Goal: Task Accomplishment & Management: Manage account settings

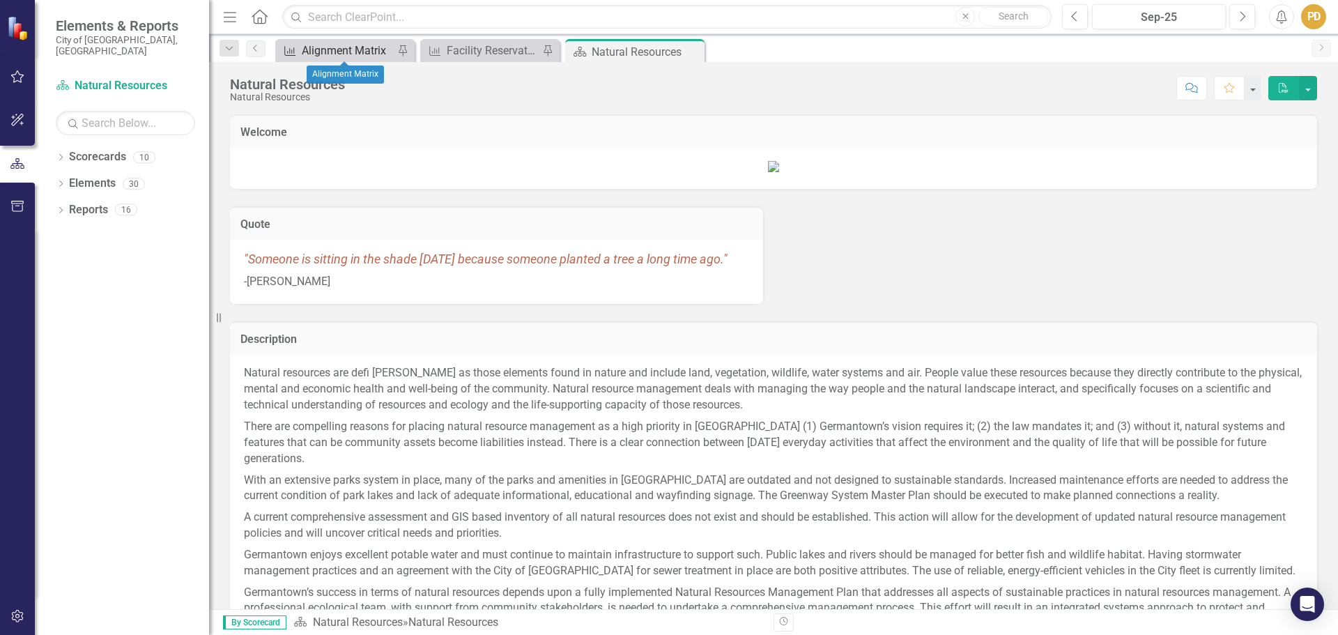
click at [346, 49] on div "Alignment Matrix" at bounding box center [348, 50] width 92 height 17
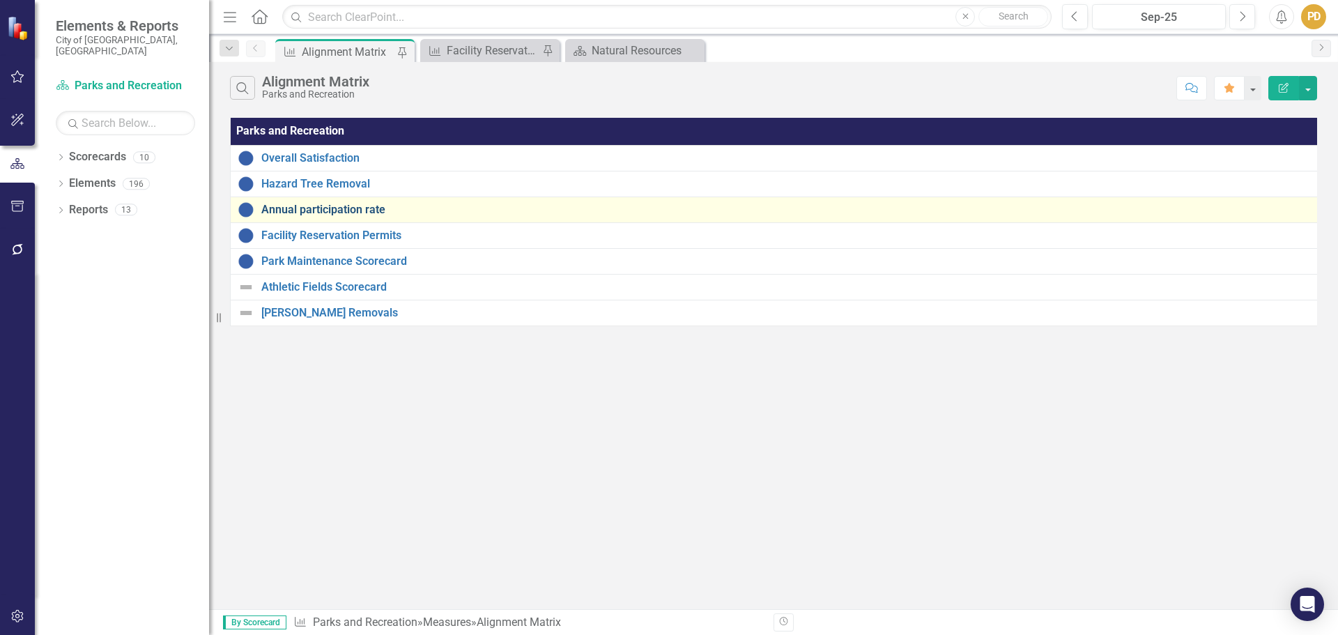
click at [318, 210] on link "Annual participation rate" at bounding box center [788, 209] width 1054 height 13
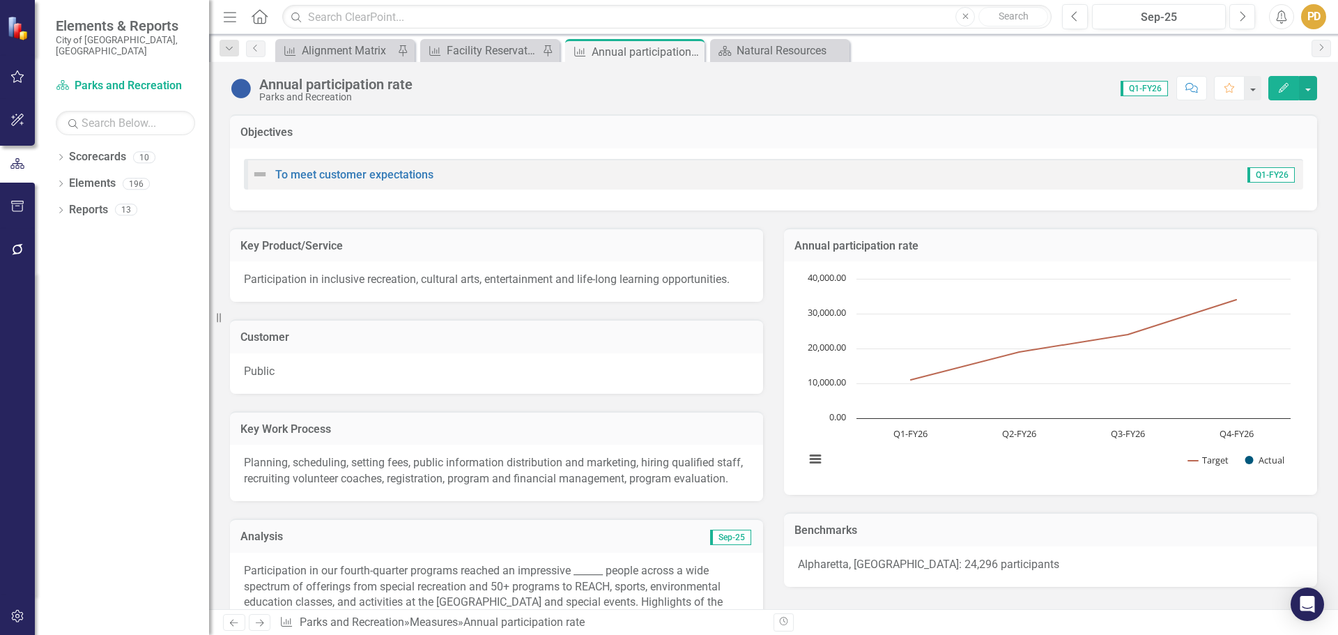
scroll to position [418, 0]
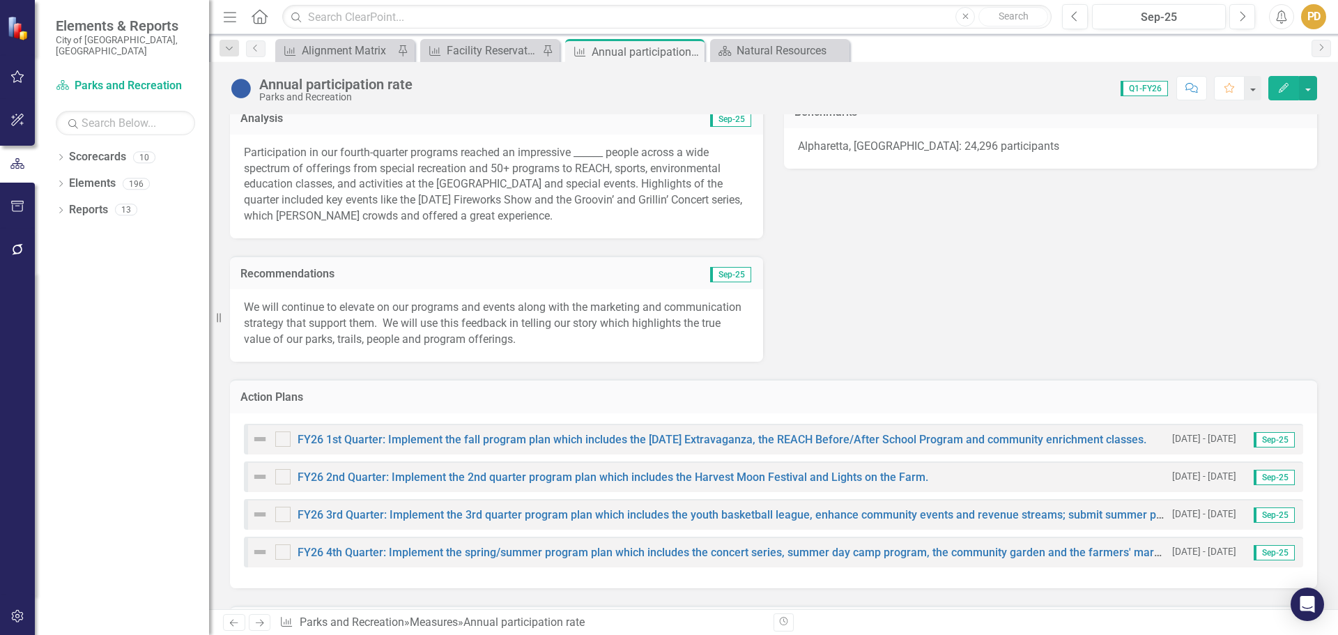
click at [584, 148] on p "Participation in our fourth-quarter programs reached an impressive ______ peopl…" at bounding box center [496, 184] width 505 height 79
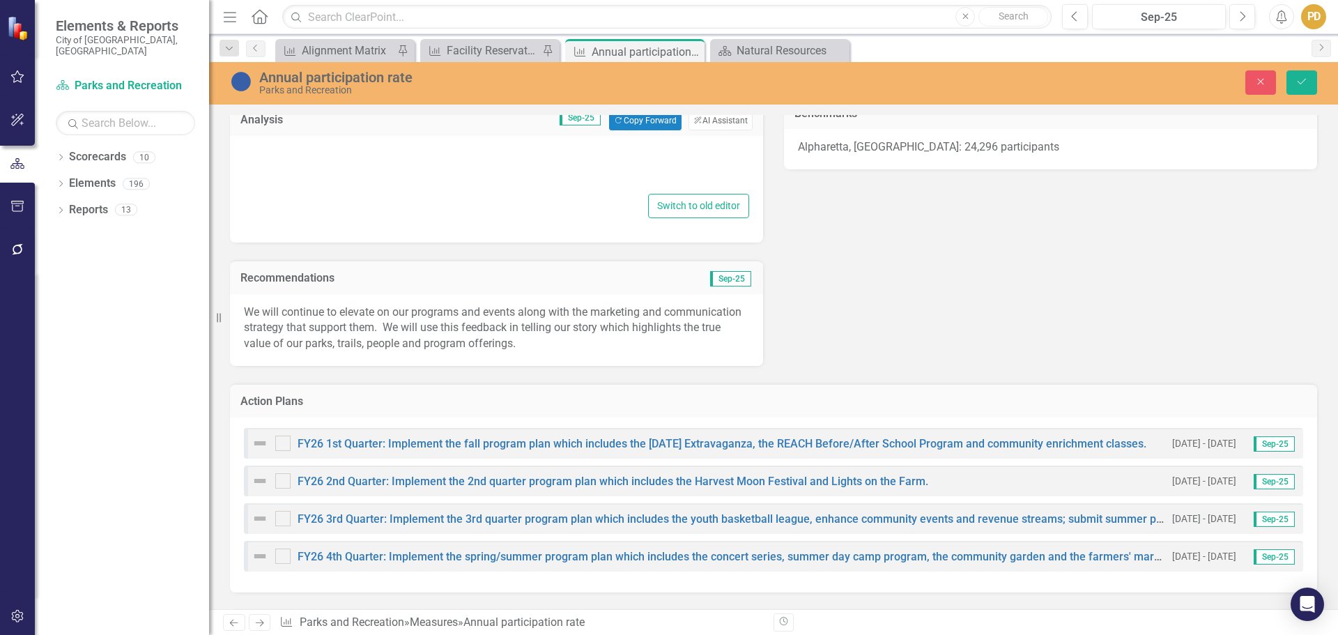
type textarea "<p>Participation in our fourth-quarter programs reached an impressive ______ pe…"
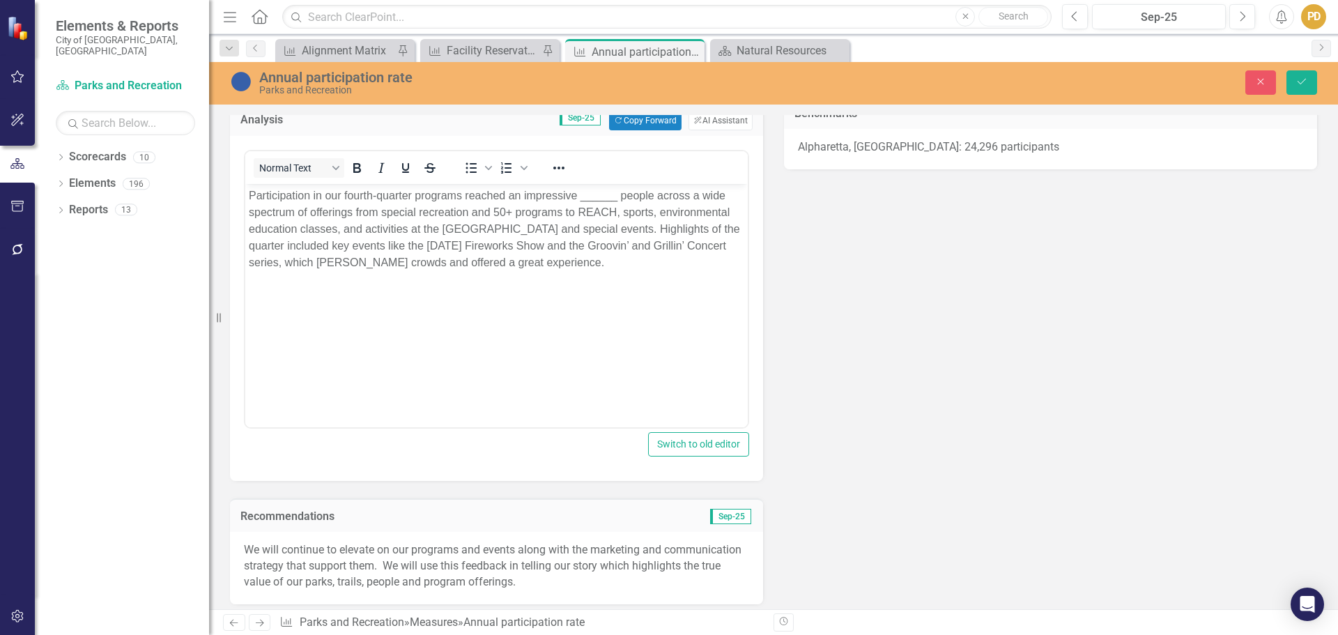
scroll to position [0, 0]
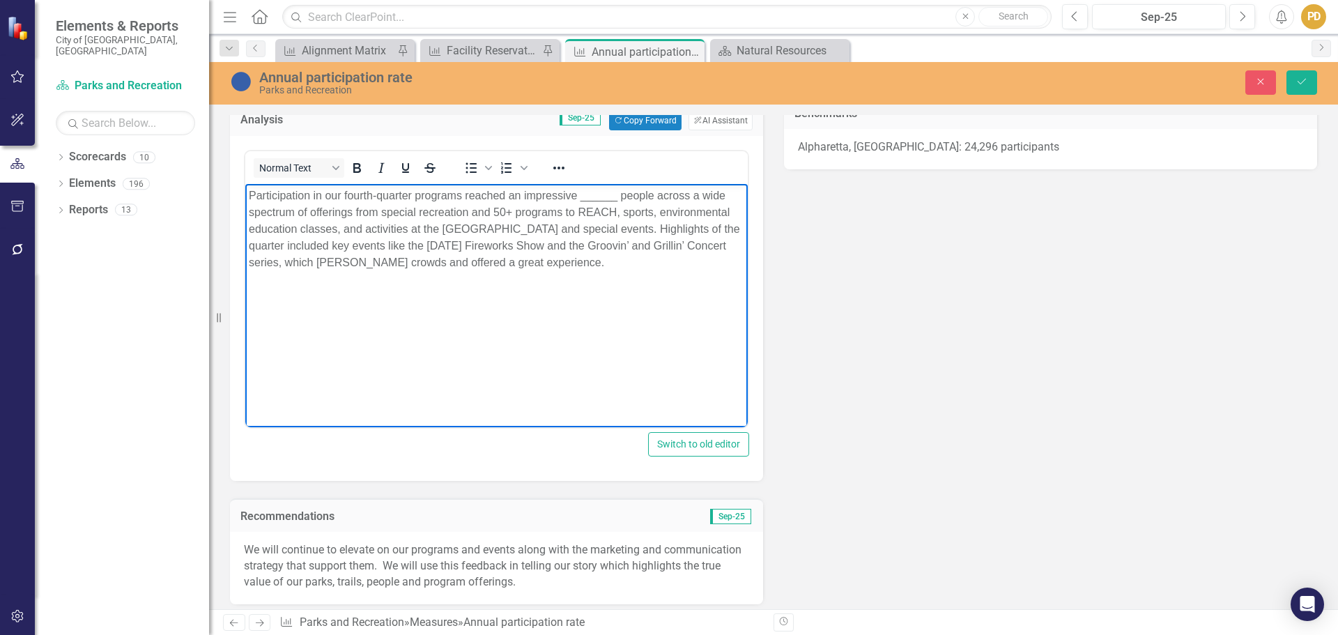
click at [589, 192] on p "Participation in our fourth-quarter programs reached an impressive ______ peopl…" at bounding box center [496, 229] width 495 height 84
click at [376, 195] on p "Participation in our fourth-quarter programs reached an impressive 13,597 peopl…" at bounding box center [496, 229] width 495 height 84
click at [440, 197] on p "Participation in our first-quarter programs reached an impressive 13,597 people…" at bounding box center [496, 229] width 495 height 84
click at [364, 233] on p "Participation in our first-quarter programs reached an impressive 13,597 people…" at bounding box center [496, 229] width 495 height 84
click at [485, 248] on p "Participation in our first-quarter programs reached an impressive 13,597 people…" at bounding box center [496, 229] width 495 height 84
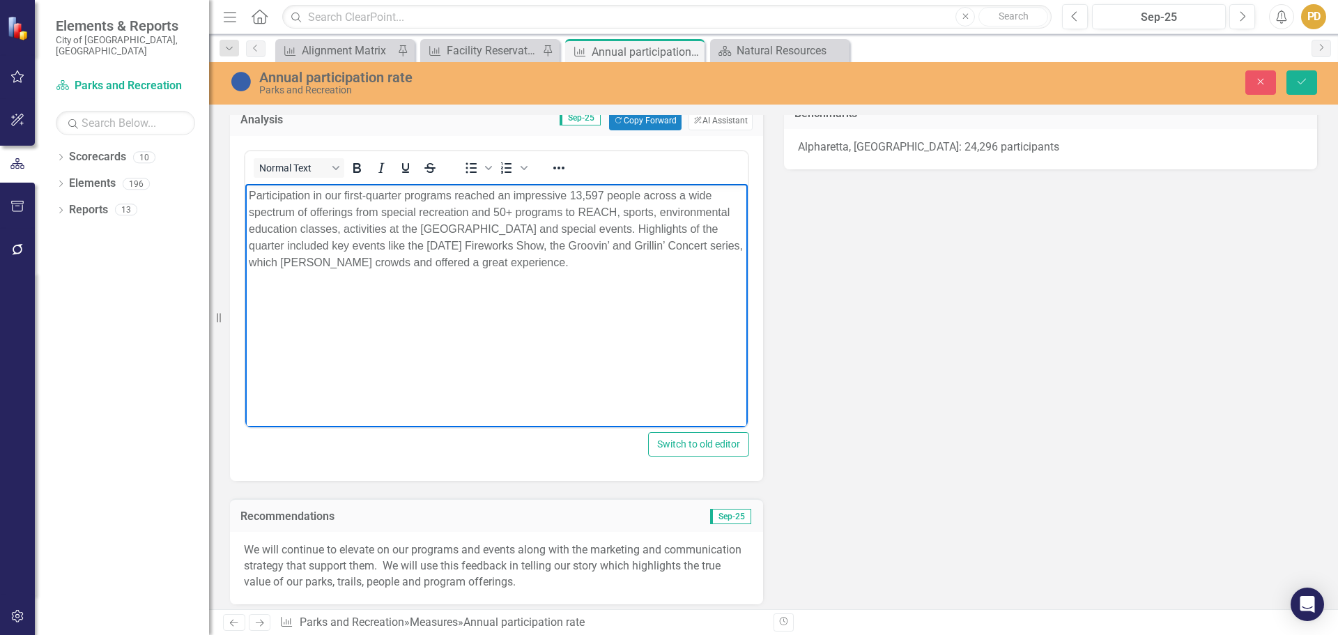
click at [661, 247] on p "Participation in our first-quarter programs reached an impressive 13,597 people…" at bounding box center [496, 229] width 495 height 84
click at [364, 261] on p "Participation in our first-quarter programs reached an impressive 13,597 people…" at bounding box center [496, 229] width 495 height 84
click at [473, 263] on p "Participation in our first-quarter programs reached an impressive 13,597 people…" at bounding box center [496, 229] width 495 height 84
click at [546, 257] on p "Participation in our first-quarter programs reached an impressive 13,597 people…" at bounding box center [496, 229] width 495 height 84
click at [1301, 75] on button "Save" at bounding box center [1301, 82] width 31 height 24
